Goal: Information Seeking & Learning: Get advice/opinions

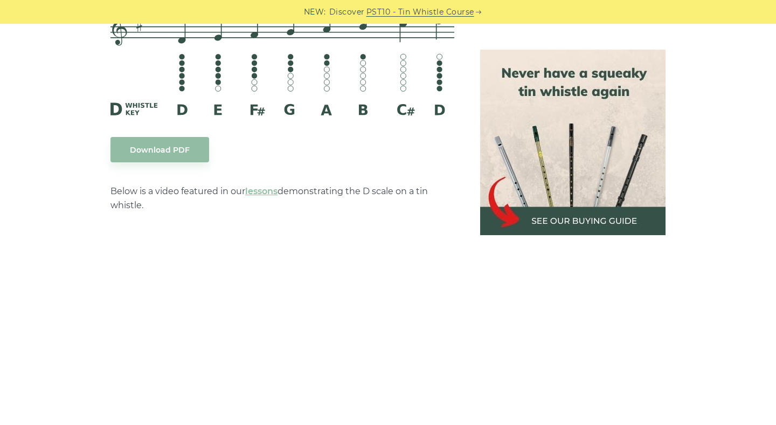
scroll to position [1657, 0]
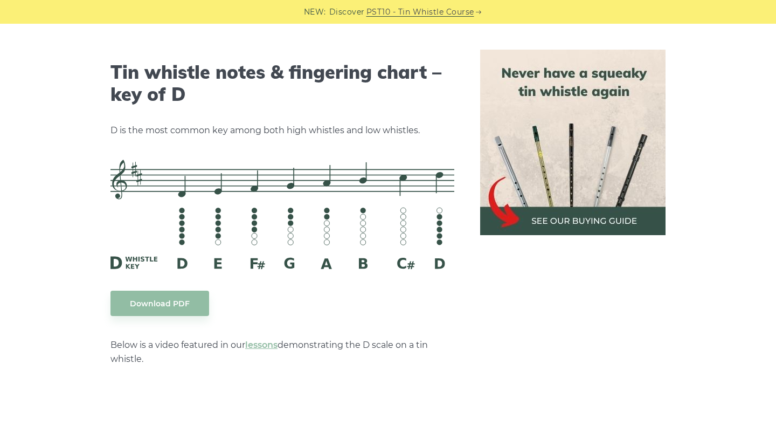
click at [549, 216] on img at bounding box center [572, 142] width 185 height 185
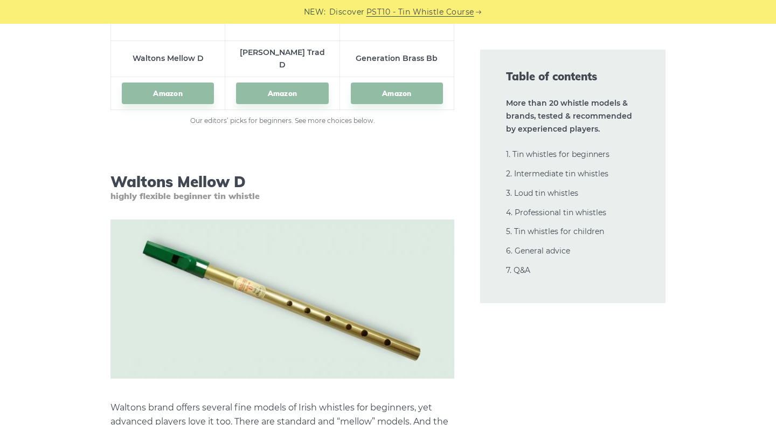
scroll to position [1712, 0]
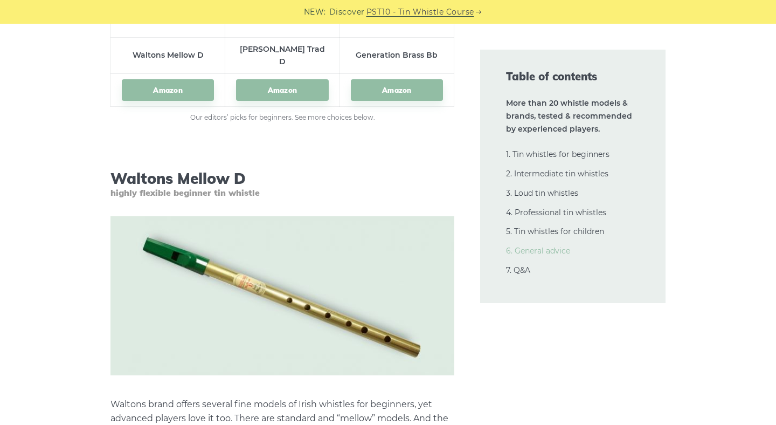
click at [516, 248] on link "6. General advice" at bounding box center [538, 251] width 64 height 10
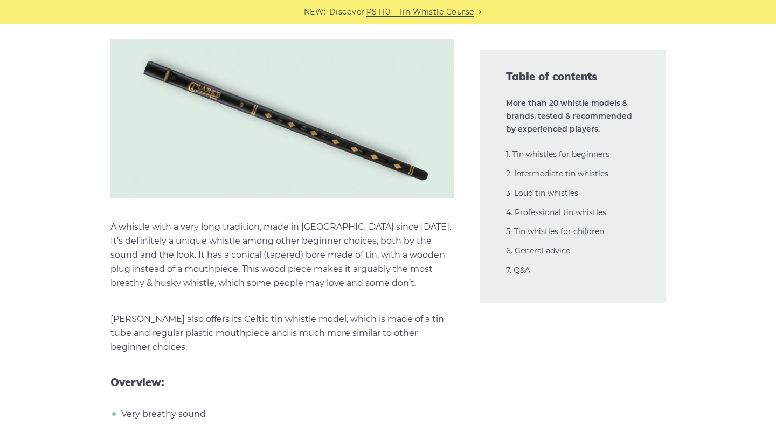
scroll to position [3589, 0]
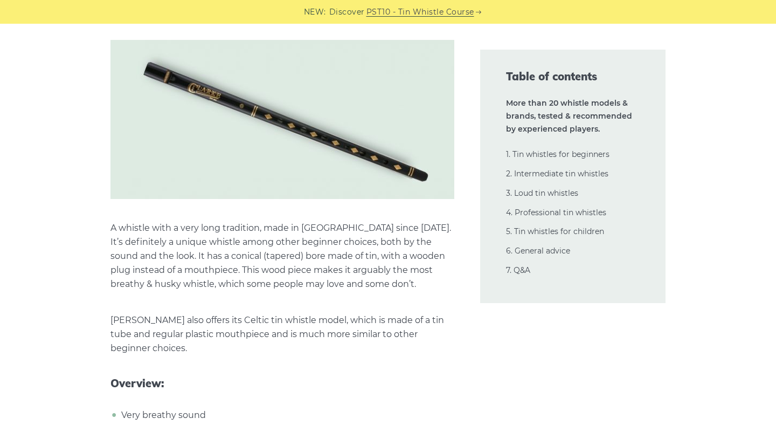
drag, startPoint x: 378, startPoint y: 272, endPoint x: 366, endPoint y: 278, distance: 13.3
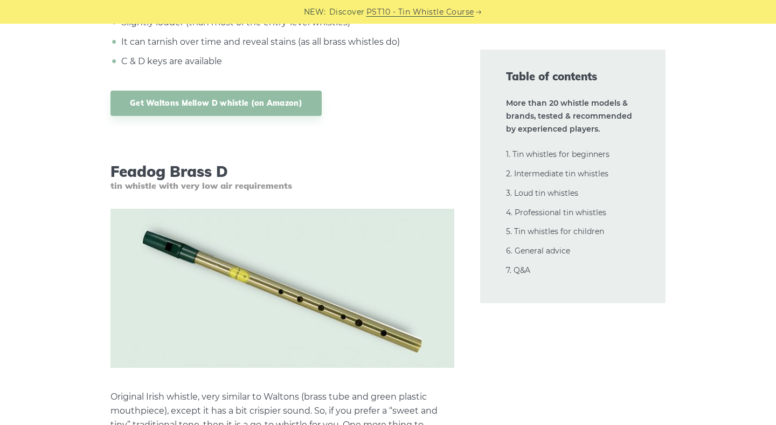
scroll to position [2376, 0]
